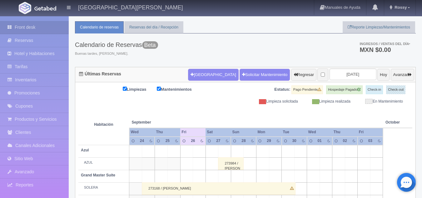
scroll to position [13, 0]
click at [195, 97] on div "Limpiezas Mantenimientos Estatus: Pago Pendiente Hospedaje Pagado Check-in Chec…" at bounding box center [245, 95] width 334 height 19
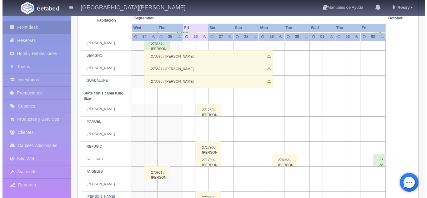
scroll to position [257, 0]
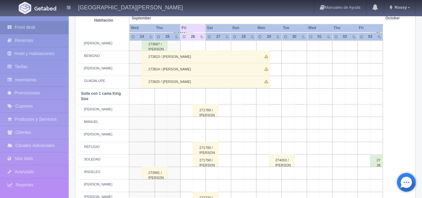
click at [202, 123] on td at bounding box center [199, 123] width 13 height 13
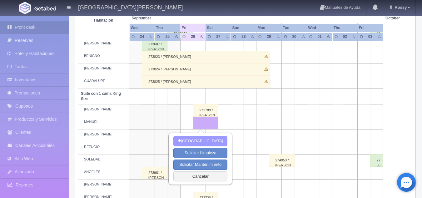
click at [194, 141] on button "[GEOGRAPHIC_DATA]" at bounding box center [200, 141] width 54 height 10
type input "[DATE]"
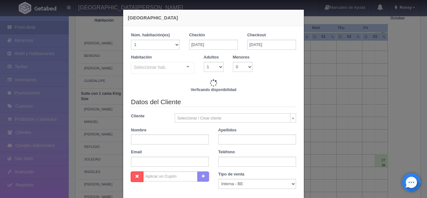
checkbox input "false"
type input "3808.00"
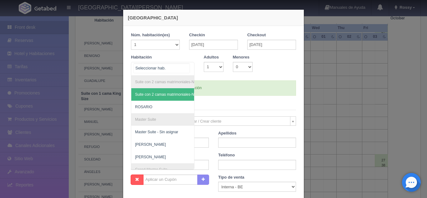
click at [188, 68] on div at bounding box center [188, 66] width 13 height 9
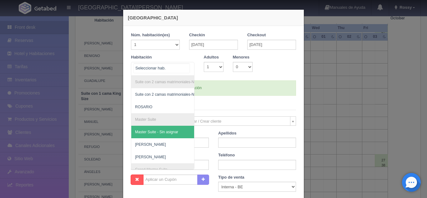
checkbox input "false"
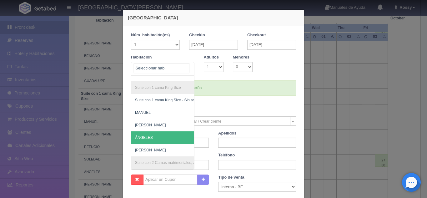
scroll to position [249, 0]
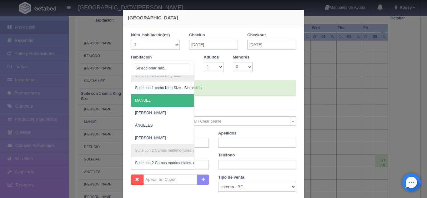
click at [144, 100] on span "MANUEL" at bounding box center [192, 100] width 123 height 13
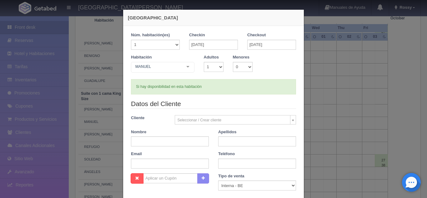
checkbox input "false"
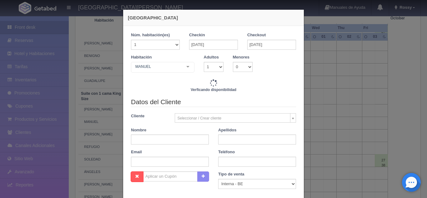
type input "3808.00"
checkbox input "false"
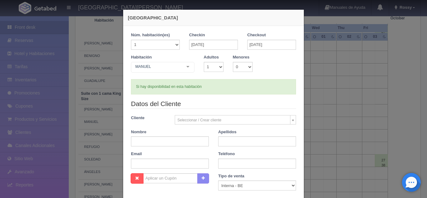
click at [231, 118] on body "[GEOGRAPHIC_DATA][PERSON_NAME] Manuales de Ayuda Actualizaciones recientes [GEO…" at bounding box center [213, 90] width 427 height 664
click at [182, 142] on body "[GEOGRAPHIC_DATA][PERSON_NAME] Manuales de Ayuda Actualizaciones recientes [GEO…" at bounding box center [213, 90] width 427 height 664
click at [182, 142] on input "text" at bounding box center [170, 141] width 78 height 10
type input "[PERSON_NAME]"
type input "R"
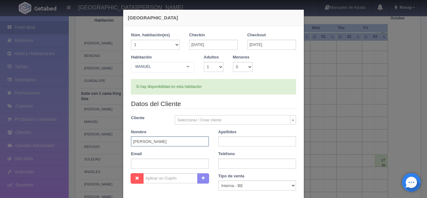
click at [182, 142] on input "[PERSON_NAME]" at bounding box center [170, 141] width 78 height 10
type input "[PERSON_NAME]"
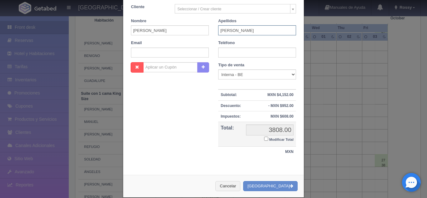
scroll to position [120, 0]
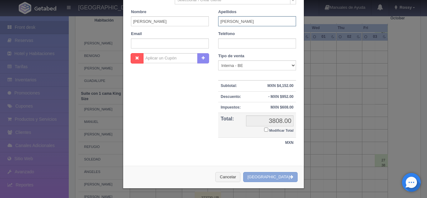
type input "[PERSON_NAME]"
click at [279, 177] on button "[GEOGRAPHIC_DATA]" at bounding box center [270, 177] width 54 height 10
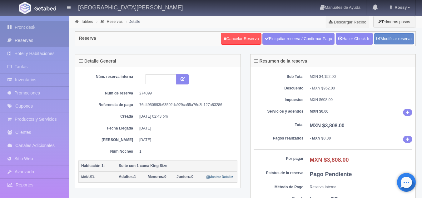
click at [54, 25] on link "Front desk" at bounding box center [34, 27] width 69 height 13
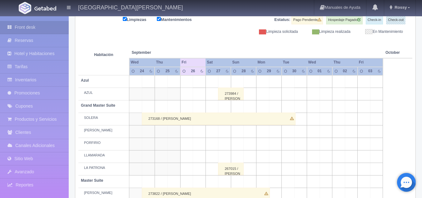
scroll to position [83, 0]
click at [278, 168] on td at bounding box center [275, 169] width 13 height 13
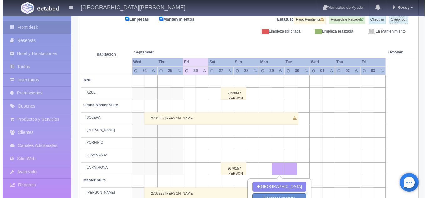
scroll to position [123, 0]
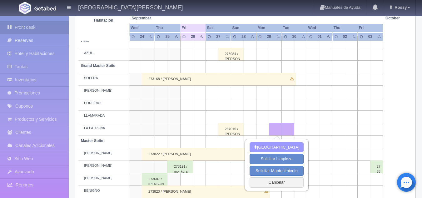
click at [286, 147] on button "[GEOGRAPHIC_DATA]" at bounding box center [277, 147] width 54 height 10
type input "29-09-2025"
type input "30-09-2025"
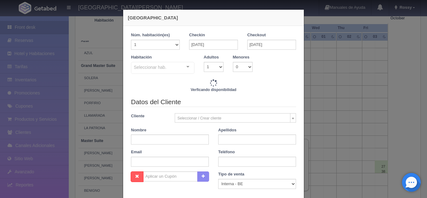
checkbox input "false"
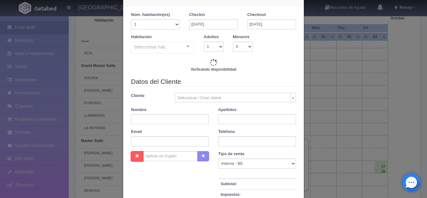
type input "4496.00"
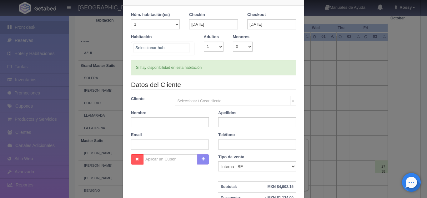
click at [185, 45] on div "No elements found. Consider changing the search query. List is empty." at bounding box center [162, 49] width 63 height 14
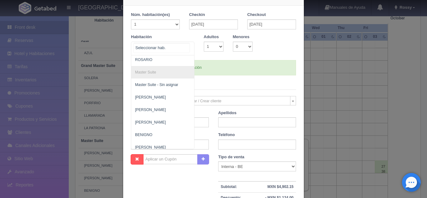
checkbox input "false"
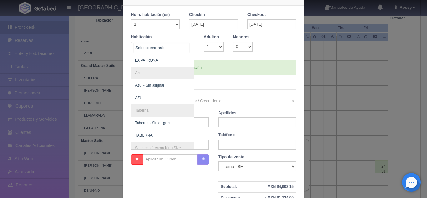
scroll to position [252, 0]
click at [153, 97] on span "AZUL" at bounding box center [192, 97] width 123 height 13
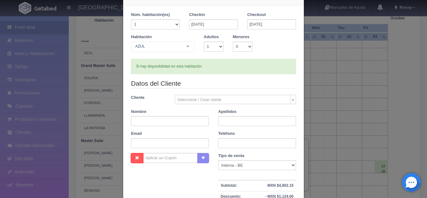
checkbox input "false"
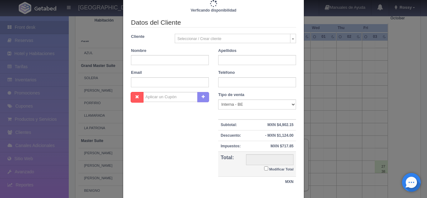
scroll to position [80, 0]
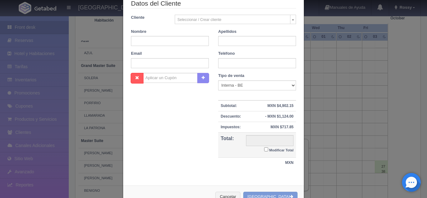
type input "6480.00"
checkbox input "false"
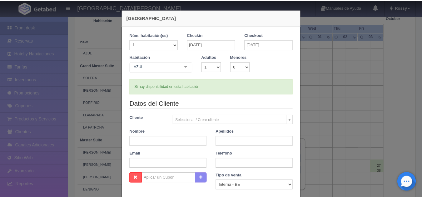
scroll to position [120, 0]
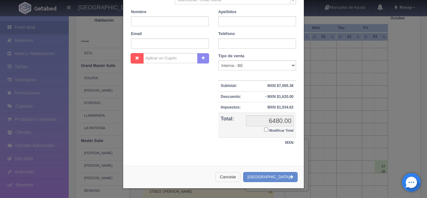
click at [240, 175] on button "Cancelar" at bounding box center [227, 177] width 25 height 10
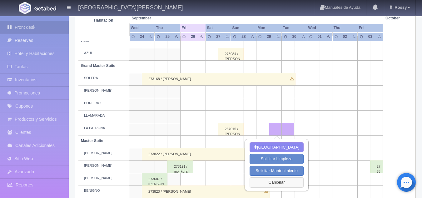
click at [272, 181] on button "Cancelar" at bounding box center [277, 182] width 54 height 10
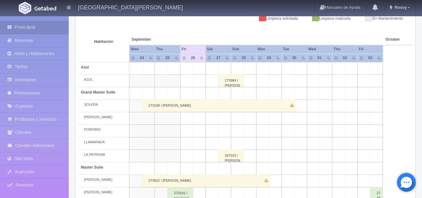
scroll to position [96, 0]
